Goal: Information Seeking & Learning: Learn about a topic

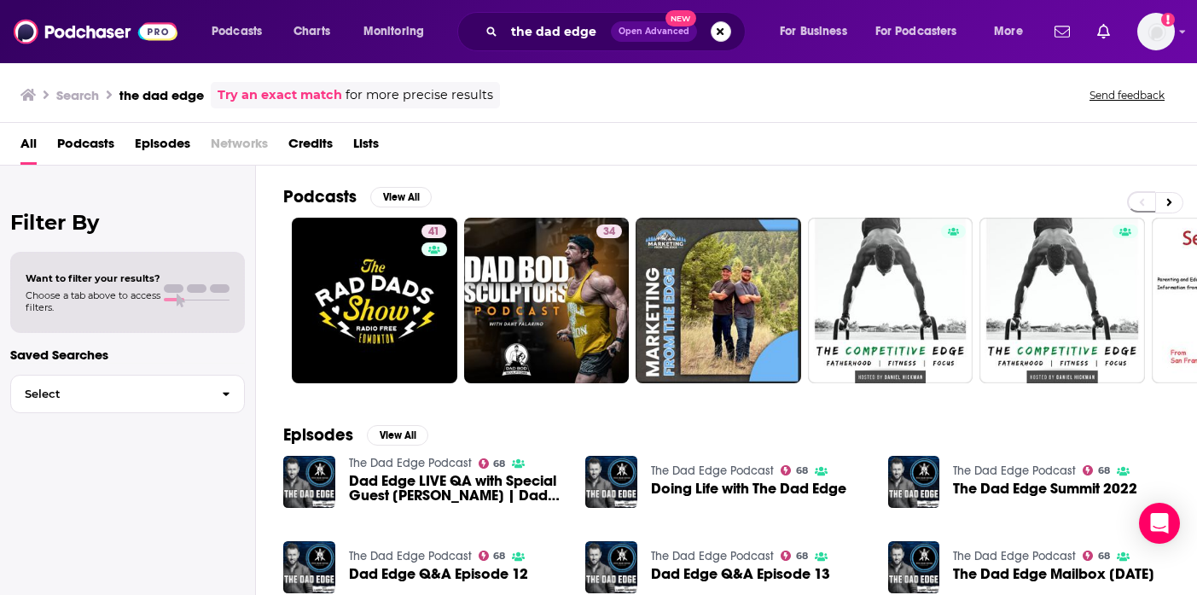
click at [724, 35] on button "Search podcasts, credits, & more..." at bounding box center [721, 31] width 20 height 20
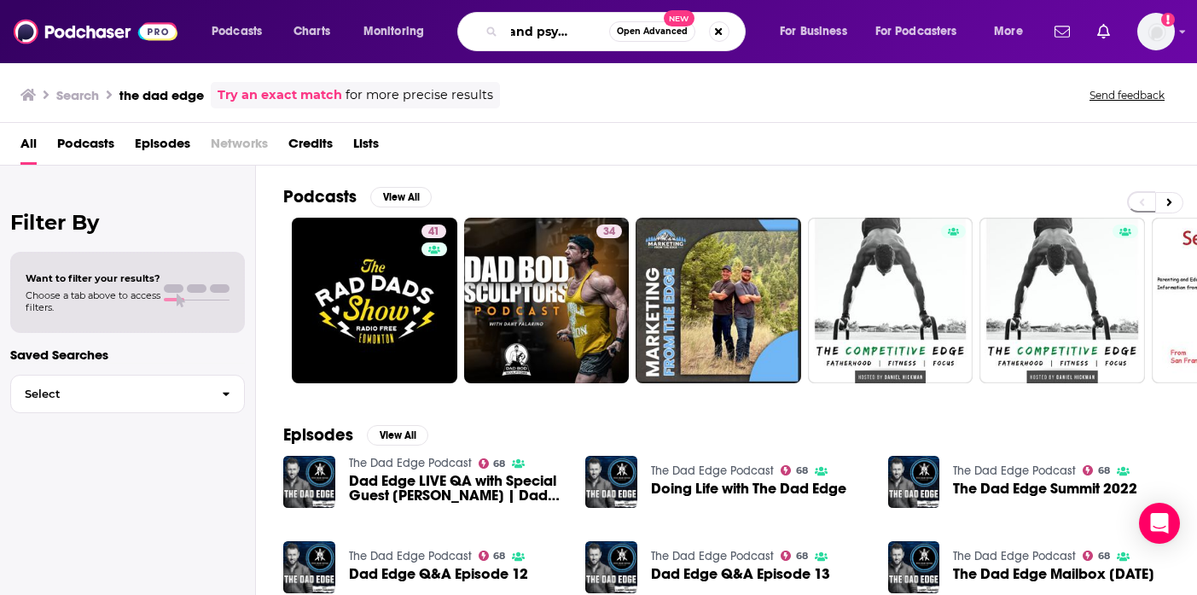
scroll to position [0, 33]
type input "sex and psychology"
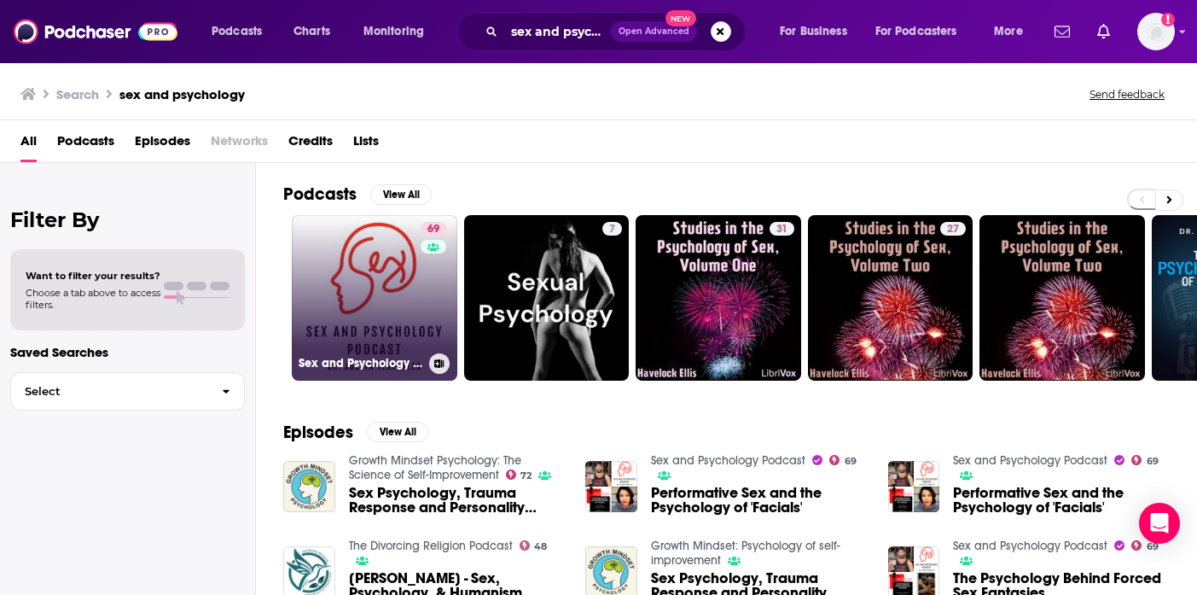
click at [377, 281] on link "69 Sex and Psychology Podcast" at bounding box center [374, 297] width 165 height 165
